Goal: Find specific fact

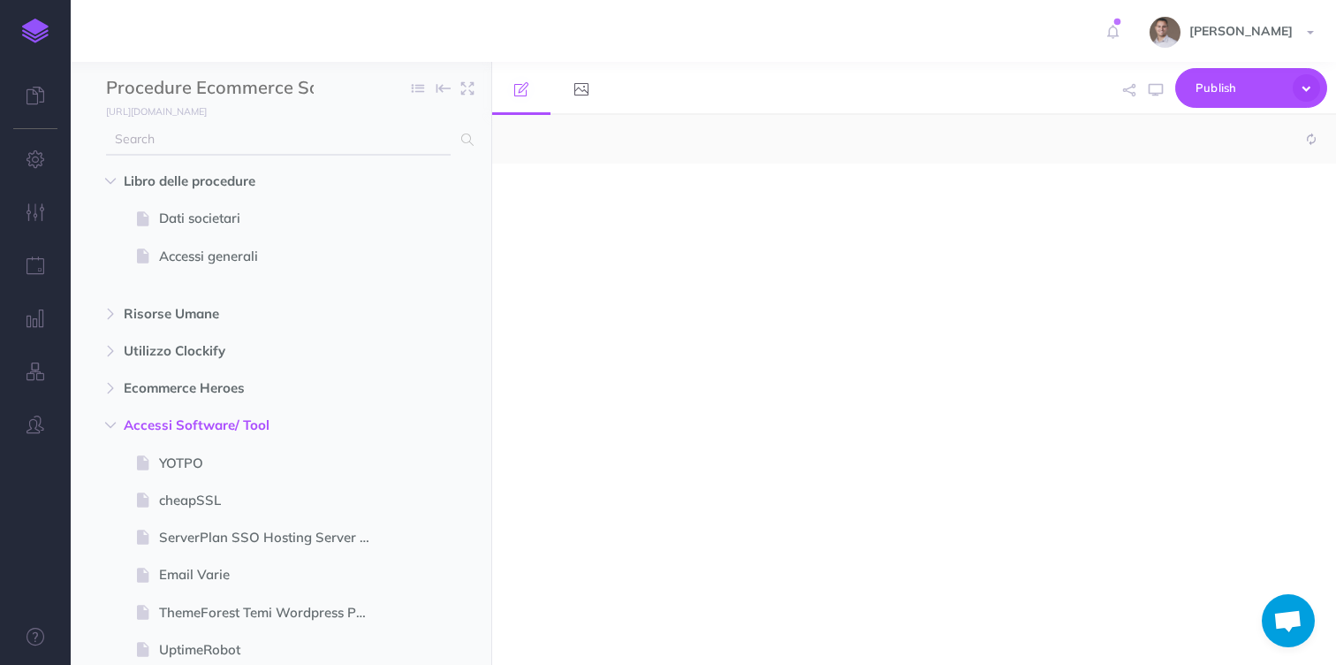
click at [287, 146] on input "text" at bounding box center [278, 140] width 345 height 32
type input "gens"
select select "null"
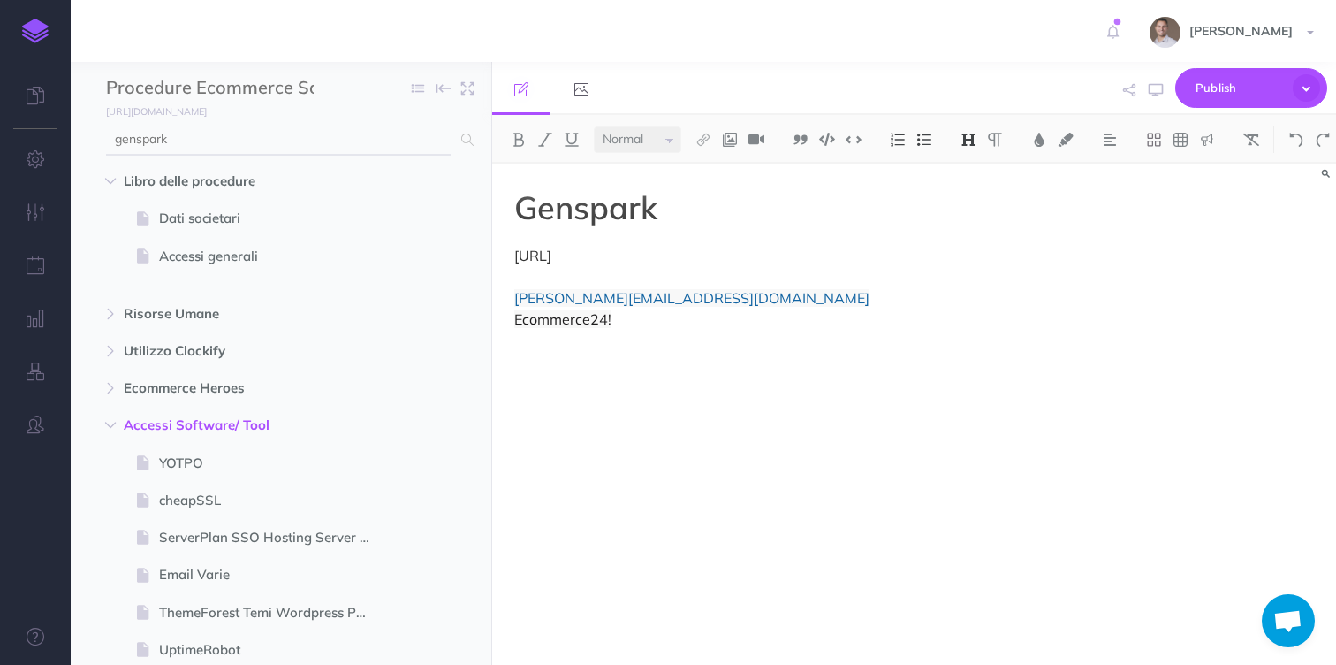
type input "genspark"
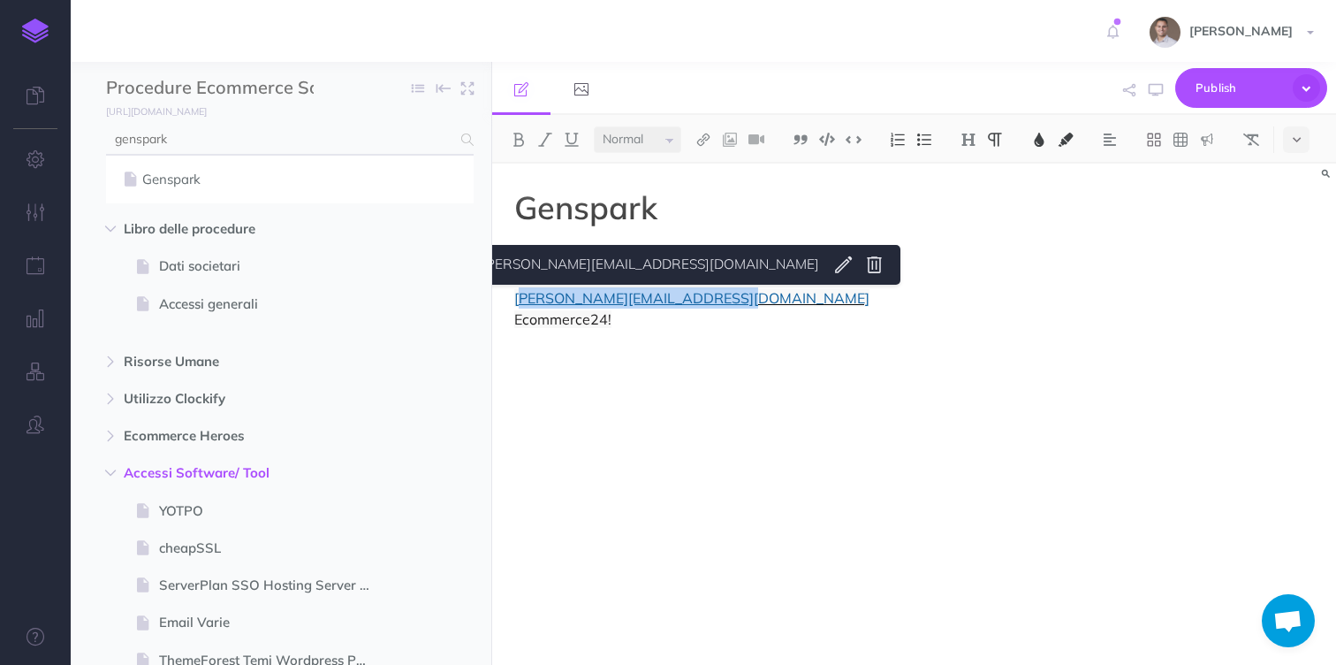
drag, startPoint x: 736, startPoint y: 300, endPoint x: 517, endPoint y: 300, distance: 219.2
click at [517, 300] on p "[URL] [EMAIL_ADDRESS][DOMAIN_NAME] Ecommerce24!" at bounding box center [787, 287] width 546 height 85
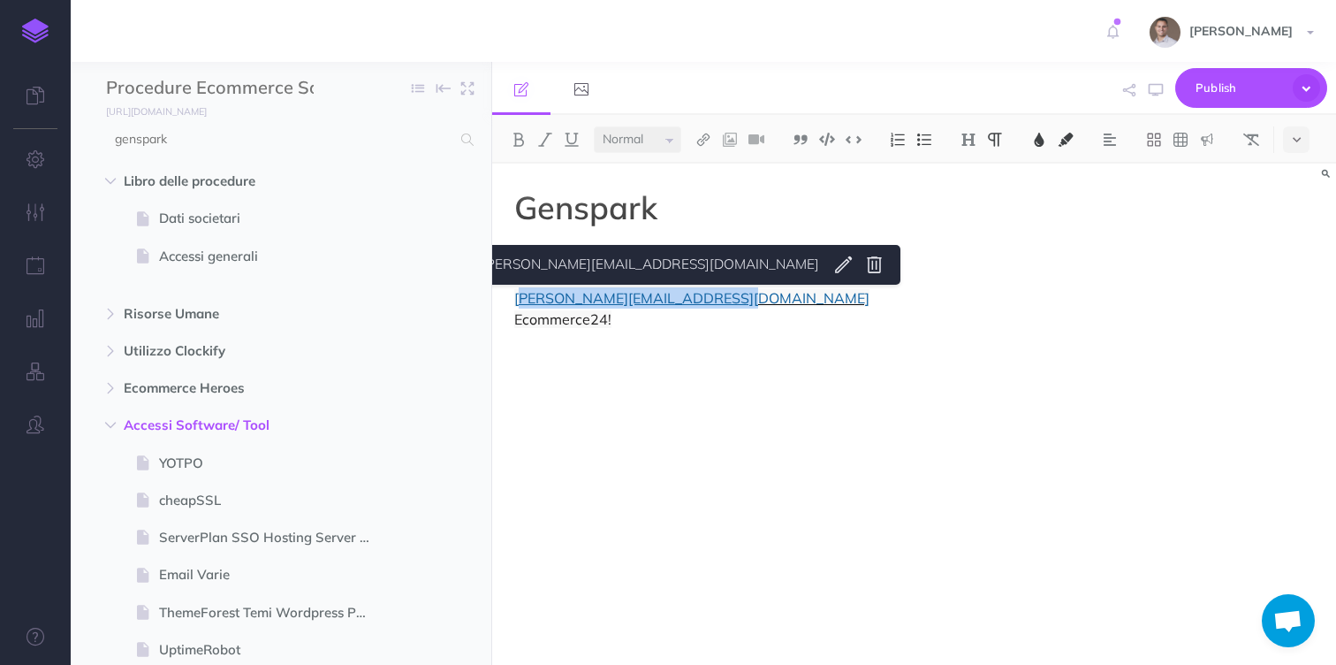
copy span "[EMAIL_ADDRESS][DOMAIN_NAME]"
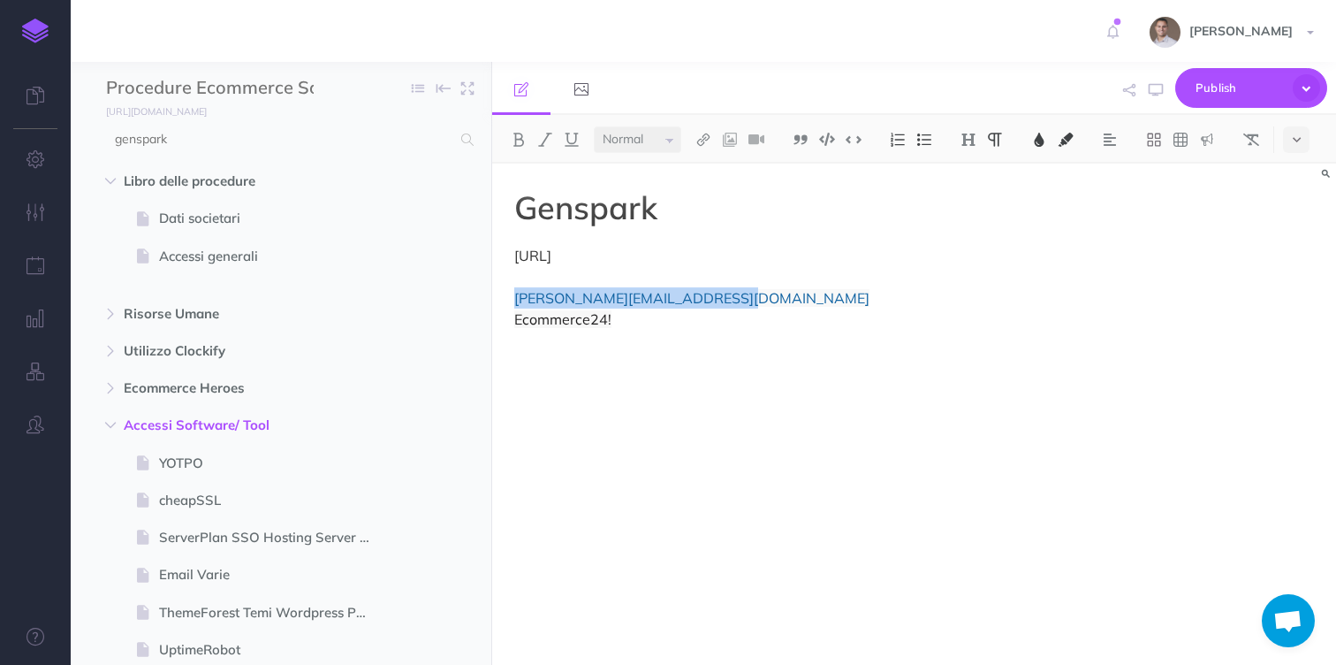
copy span "[PERSON_NAME][EMAIL_ADDRESS][DOMAIN_NAME]"
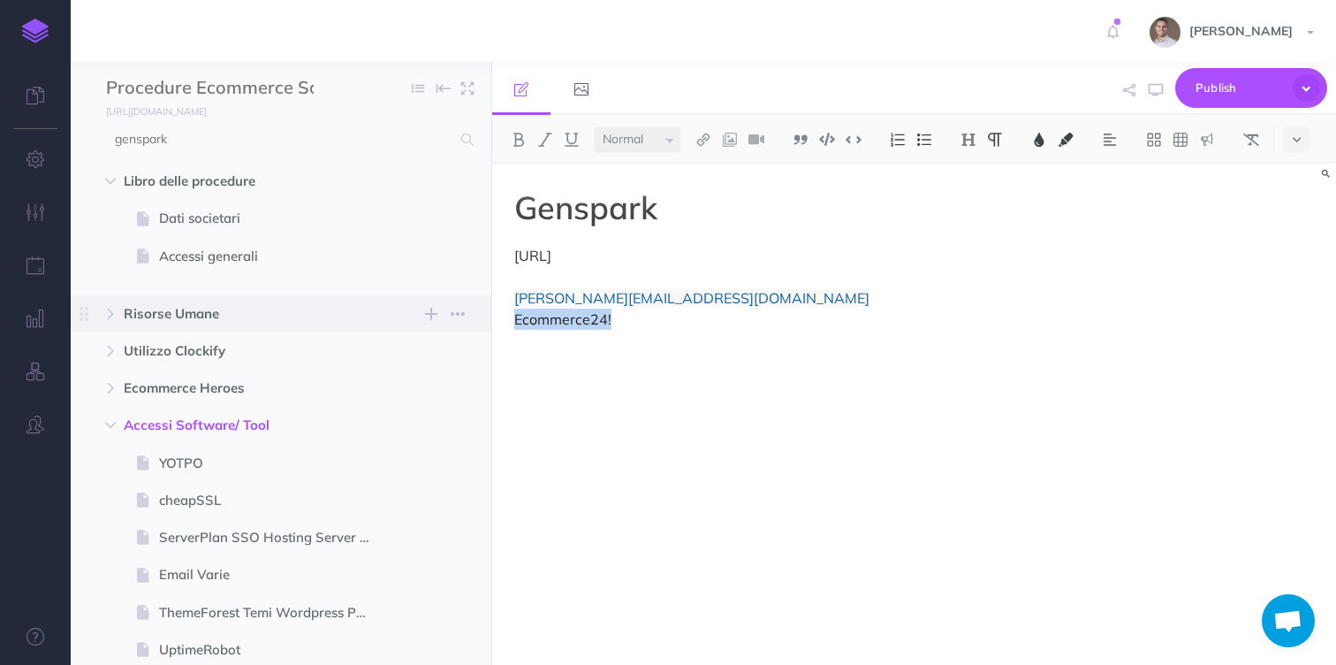
drag, startPoint x: 625, startPoint y: 323, endPoint x: 489, endPoint y: 319, distance: 136.2
click at [489, 319] on div "Procedure Ecommerce School Collapse all Expand all Expand to root folders [URL]…" at bounding box center [704, 363] width 1266 height 603
copy span "Ecommerce24!"
